Goal: Task Accomplishment & Management: Complete application form

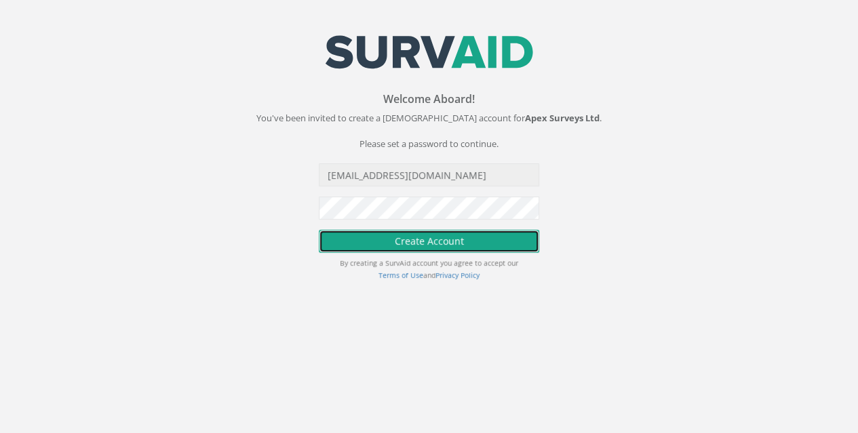
click at [473, 246] on button "Create Account" at bounding box center [429, 241] width 220 height 23
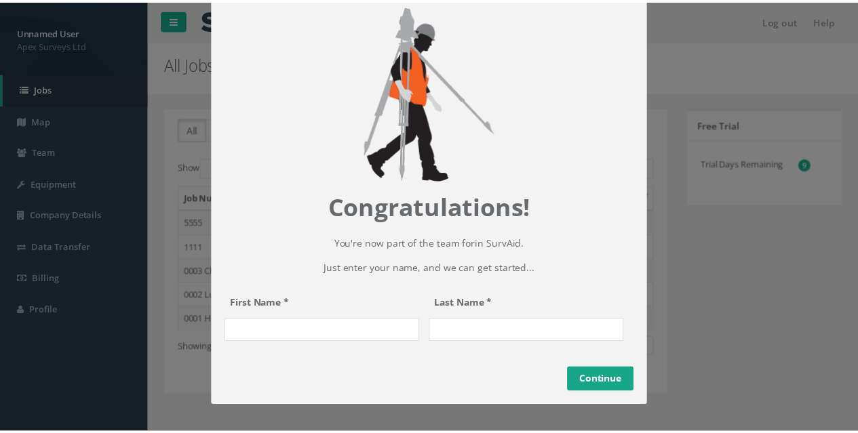
scroll to position [53, 0]
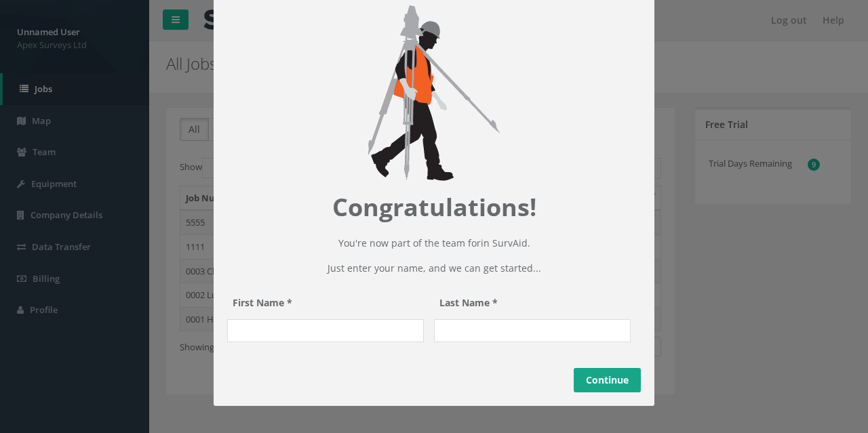
click at [305, 331] on input "First Name *" at bounding box center [325, 330] width 197 height 23
click at [313, 335] on input "First Name *" at bounding box center [325, 330] width 197 height 23
type input "Kresimir"
click at [478, 330] on input "Last Name *" at bounding box center [532, 330] width 197 height 23
type input "[PERSON_NAME]"
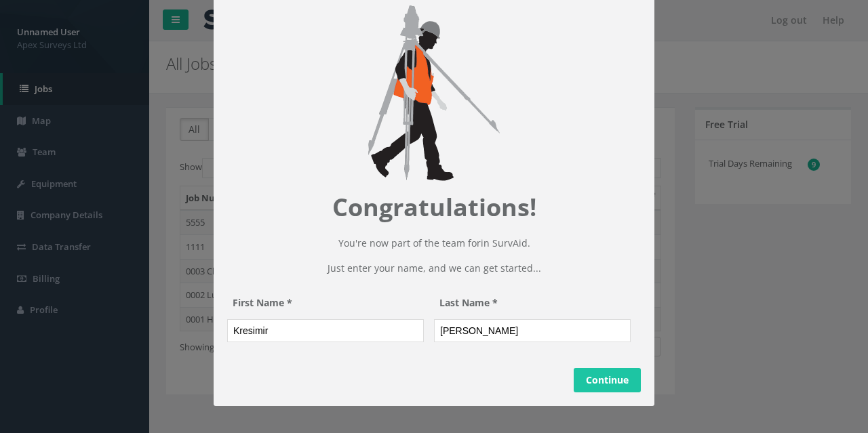
click at [613, 385] on link "Continue" at bounding box center [607, 380] width 67 height 24
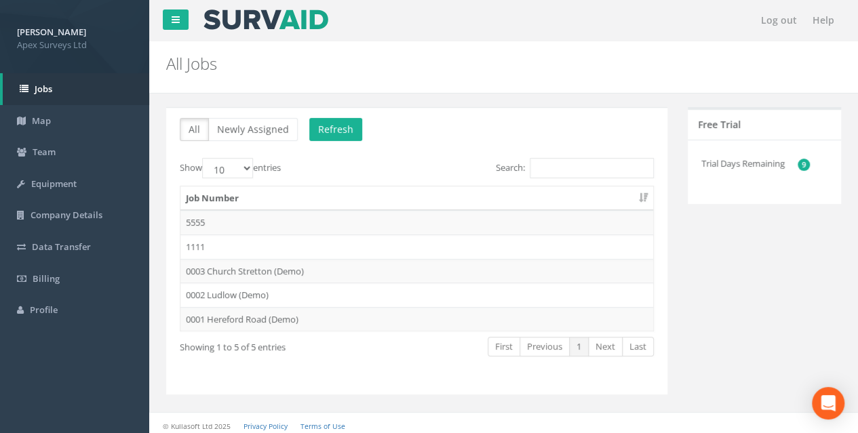
scroll to position [2, 0]
